Goal: Book appointment/travel/reservation

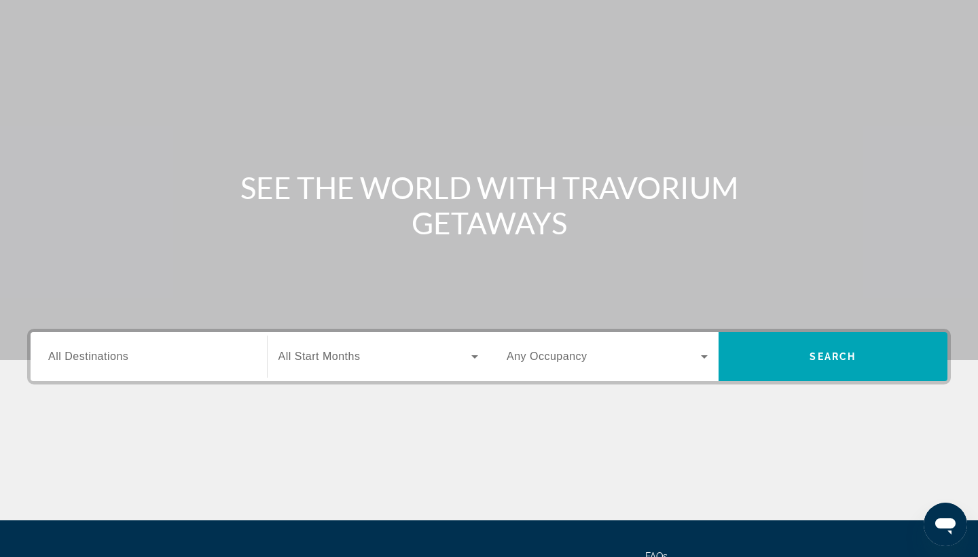
scroll to position [54, 0]
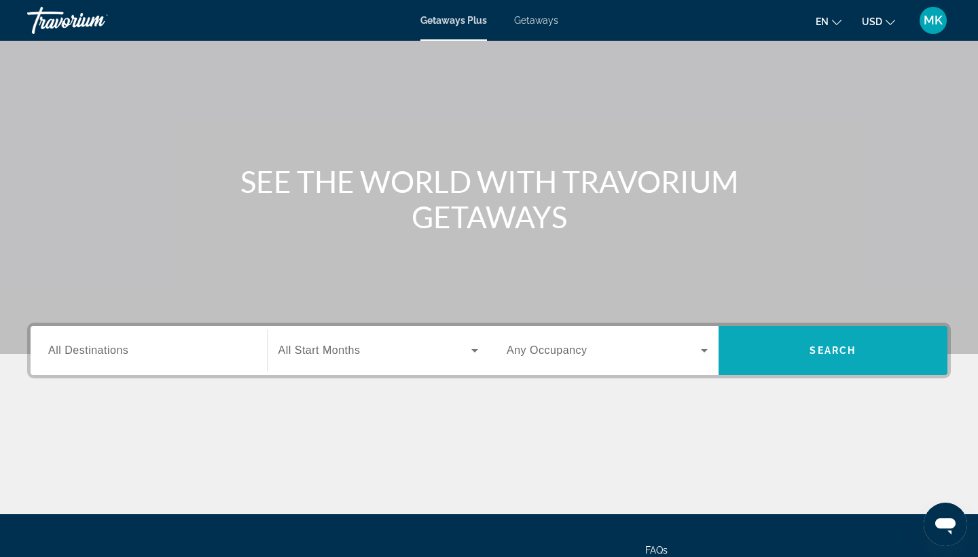
click at [872, 344] on span "Search" at bounding box center [834, 350] width 230 height 33
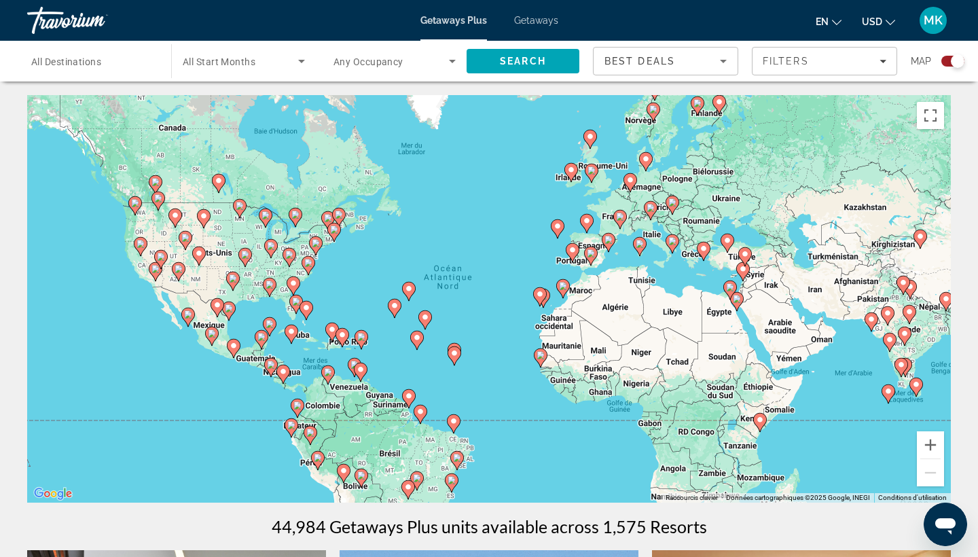
click at [192, 318] on image "Main content" at bounding box center [188, 315] width 8 height 8
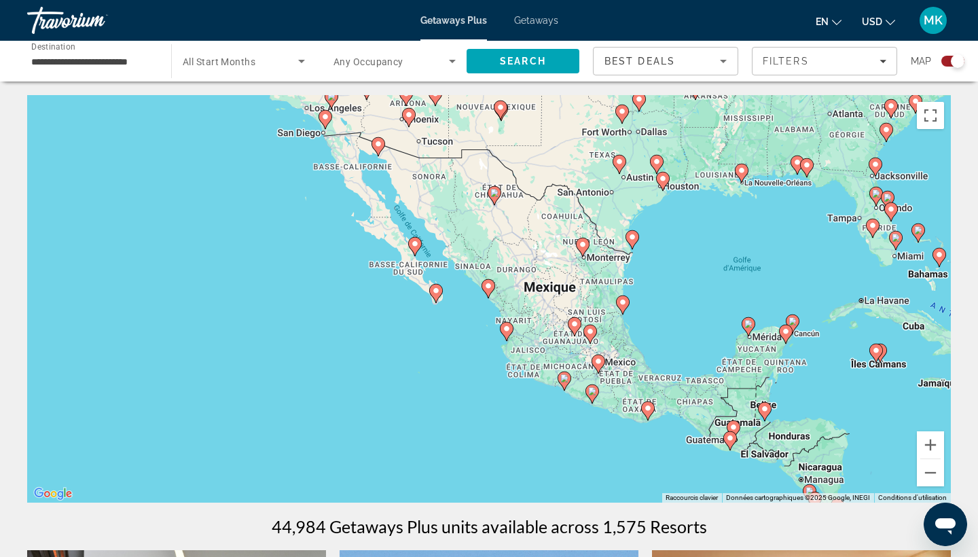
click at [582, 322] on div "Pour activer le glissement avec le clavier, appuyez sur Alt+Entrée. Une fois ce…" at bounding box center [489, 299] width 924 height 408
click at [576, 326] on image "Main content" at bounding box center [575, 324] width 8 height 8
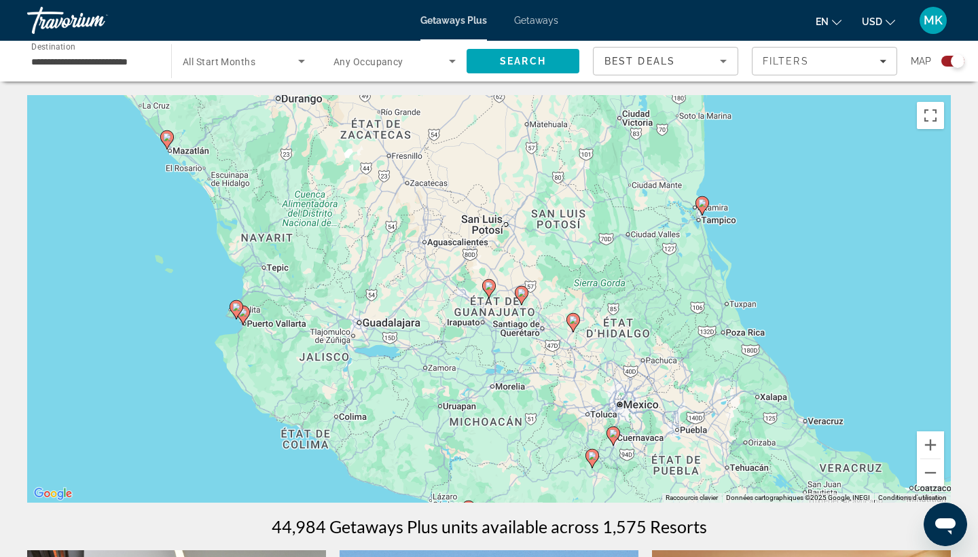
click at [519, 290] on image "Main content" at bounding box center [522, 293] width 8 height 8
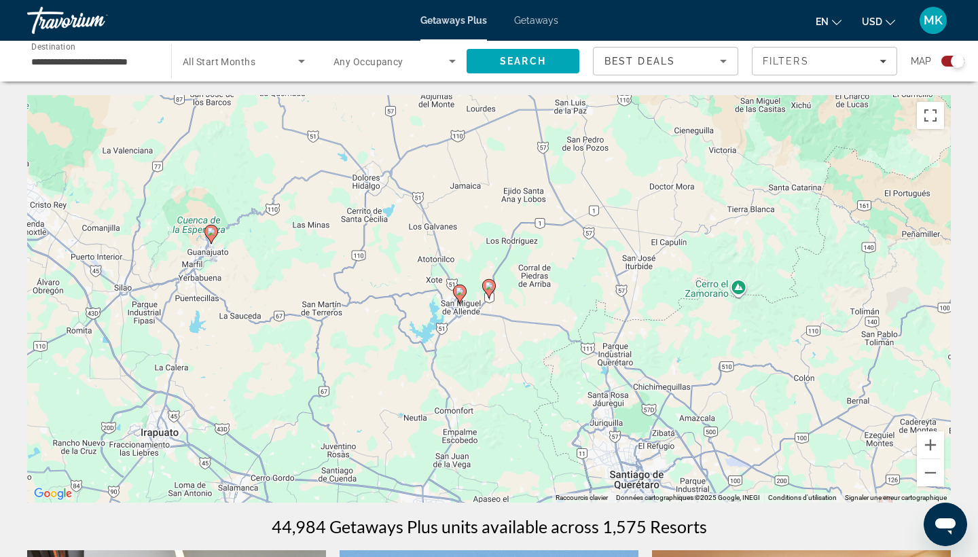
click at [489, 283] on image "Main content" at bounding box center [489, 286] width 8 height 8
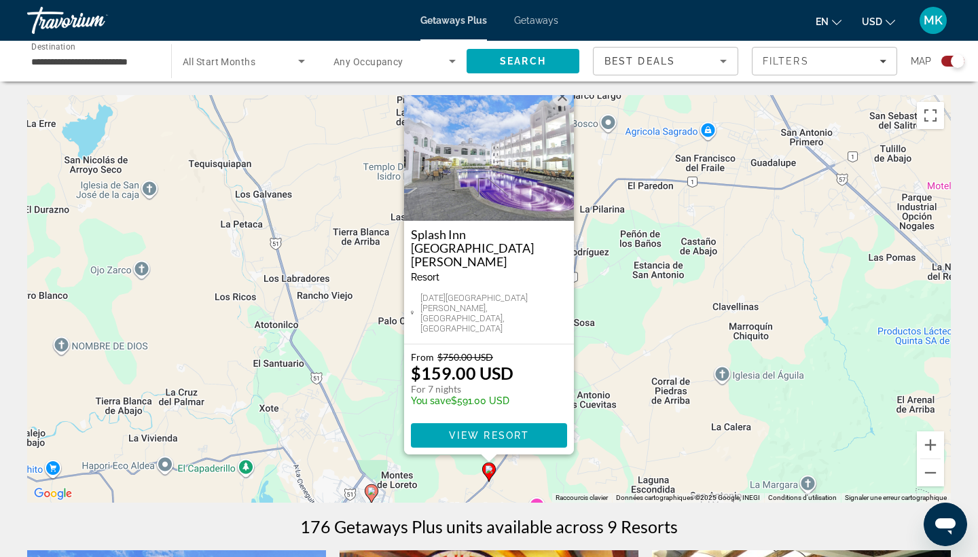
click at [370, 497] on icon "Main content" at bounding box center [372, 494] width 12 height 18
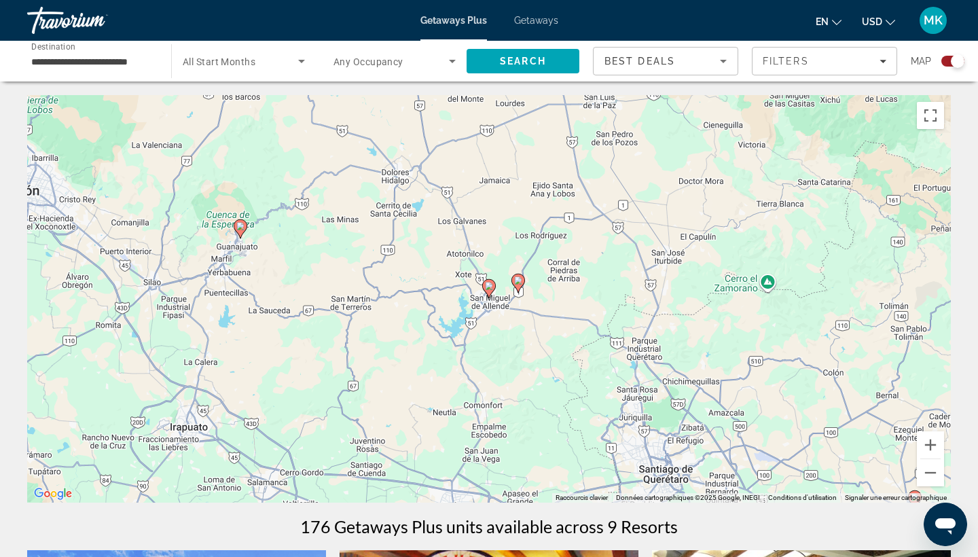
click at [130, 46] on div "**********" at bounding box center [92, 61] width 122 height 39
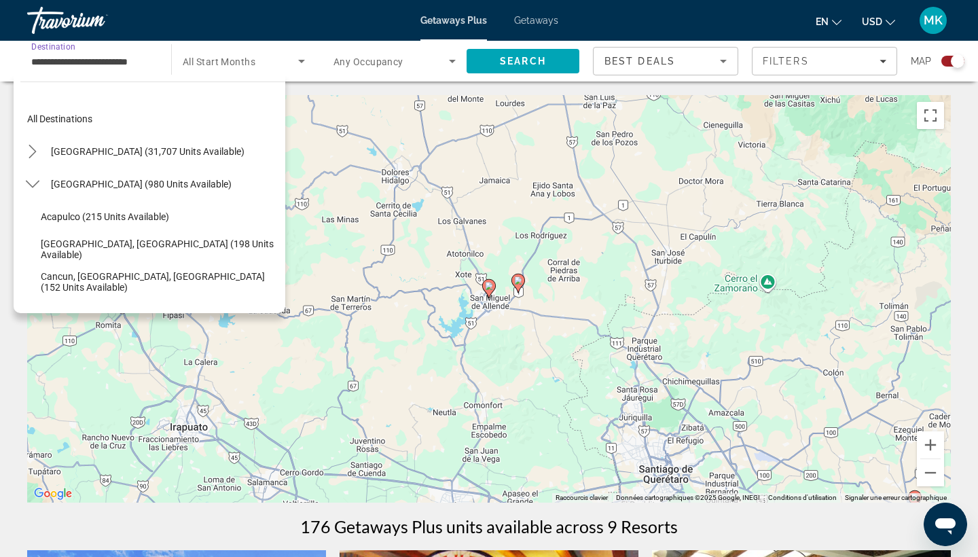
scroll to position [146, 0]
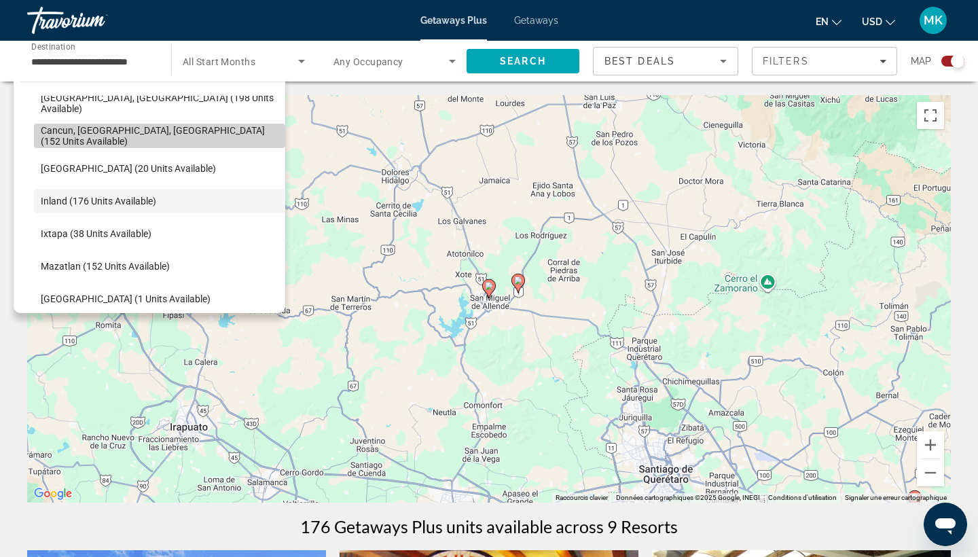
click at [147, 137] on span "Cancun, [GEOGRAPHIC_DATA], [GEOGRAPHIC_DATA] (152 units available)" at bounding box center [160, 136] width 238 height 22
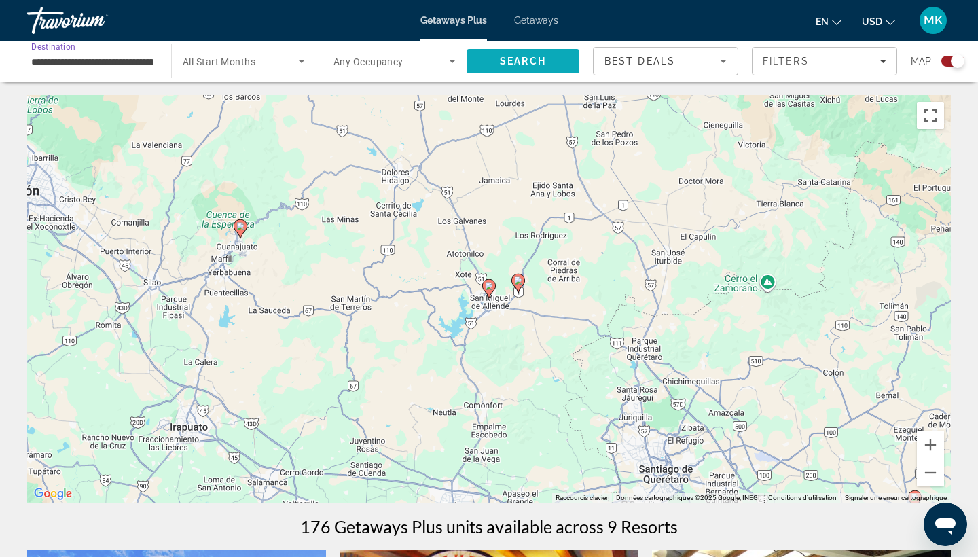
click at [508, 61] on span "Search" at bounding box center [523, 61] width 46 height 11
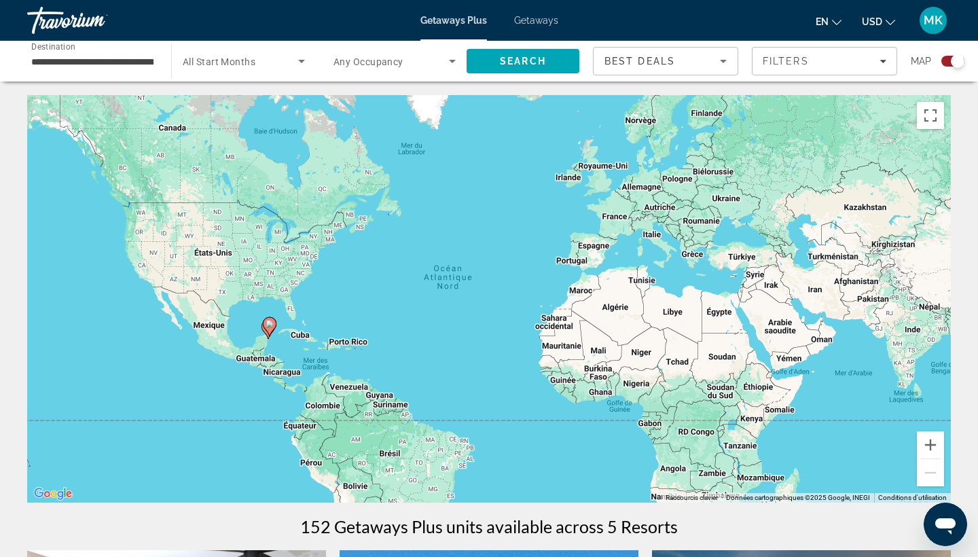
click at [950, 63] on div "Search widget" at bounding box center [953, 61] width 23 height 11
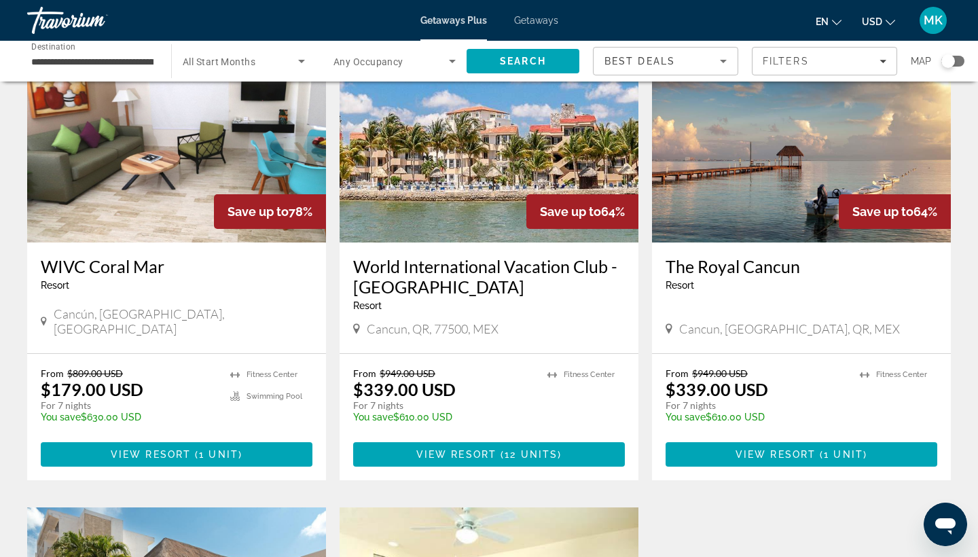
scroll to position [105, 0]
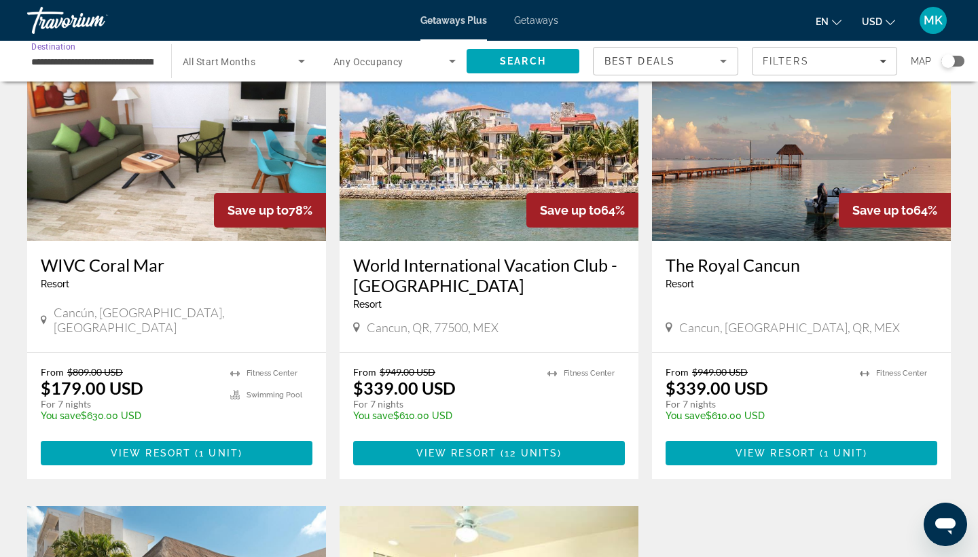
click at [145, 60] on input "**********" at bounding box center [92, 62] width 122 height 16
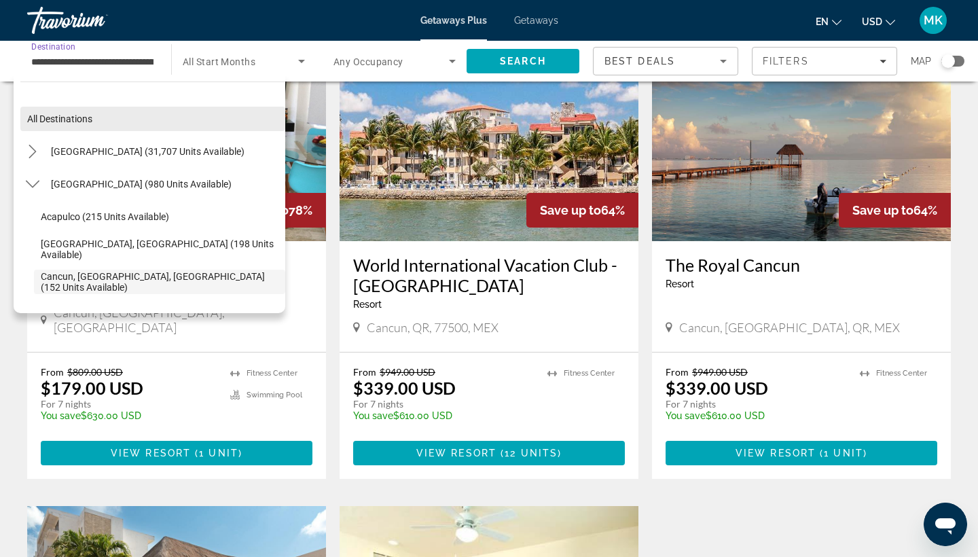
scroll to position [0, 0]
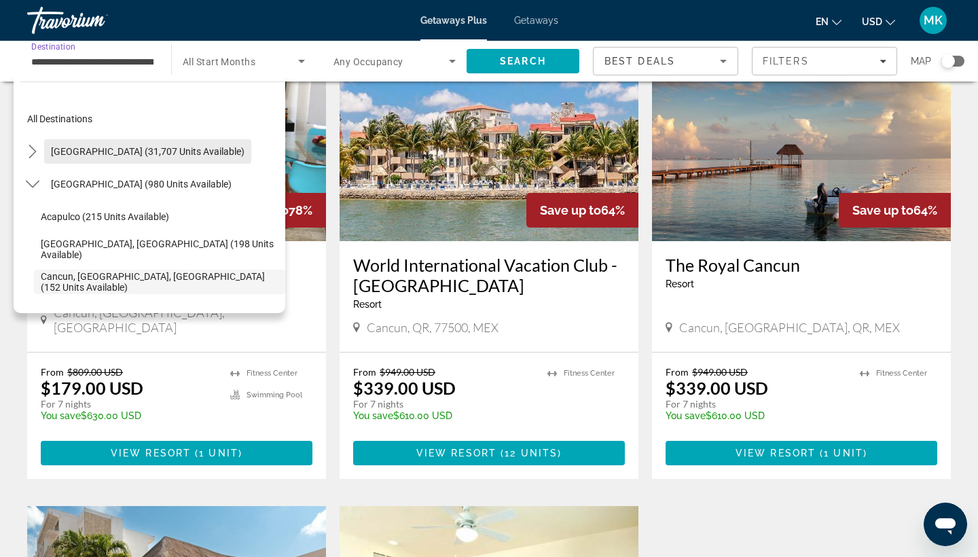
click at [54, 152] on span "[GEOGRAPHIC_DATA] (31,707 units available)" at bounding box center [148, 151] width 194 height 11
type input "**********"
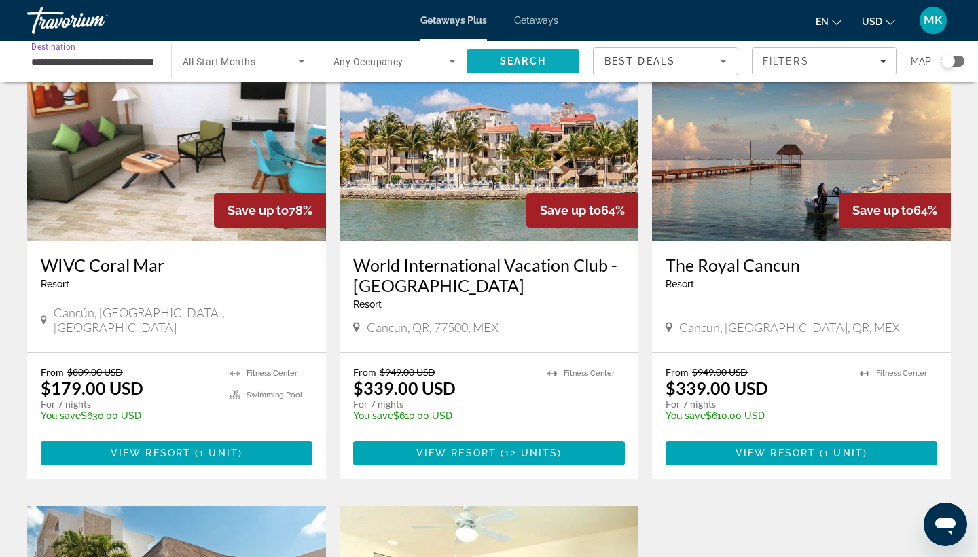
click at [537, 65] on span "Search" at bounding box center [523, 61] width 46 height 11
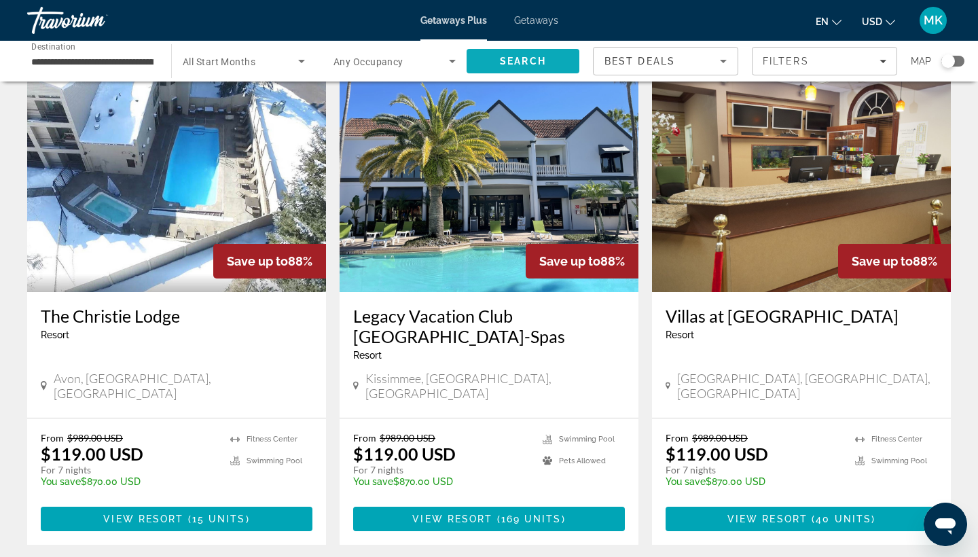
scroll to position [283, 0]
